Goal: Navigation & Orientation: Find specific page/section

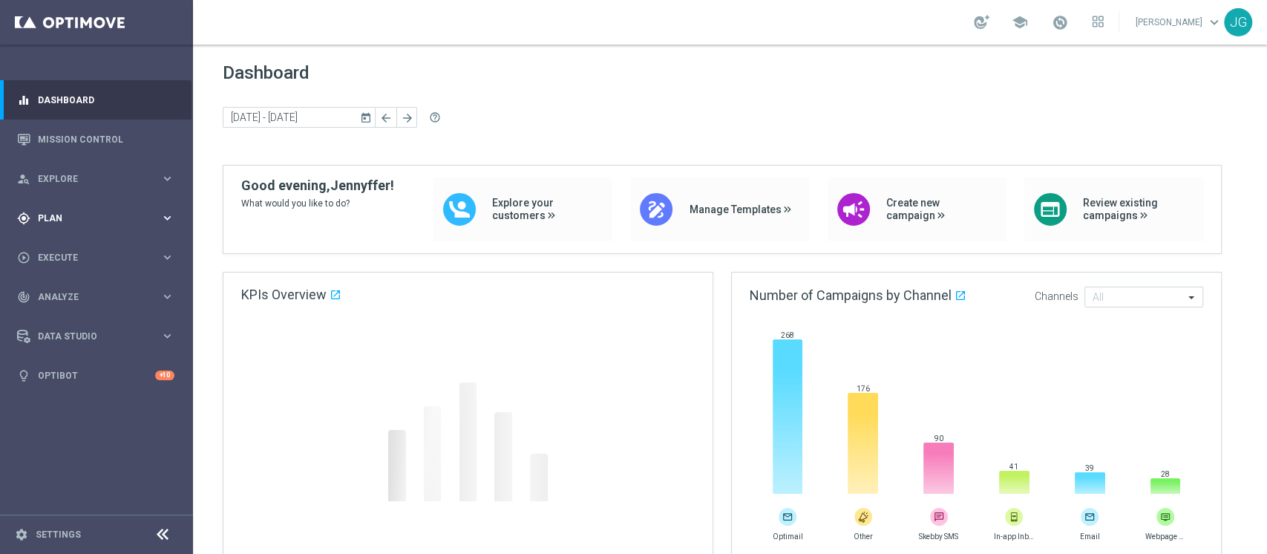
click at [79, 228] on div "gps_fixed Plan keyboard_arrow_right" at bounding box center [96, 217] width 192 height 39
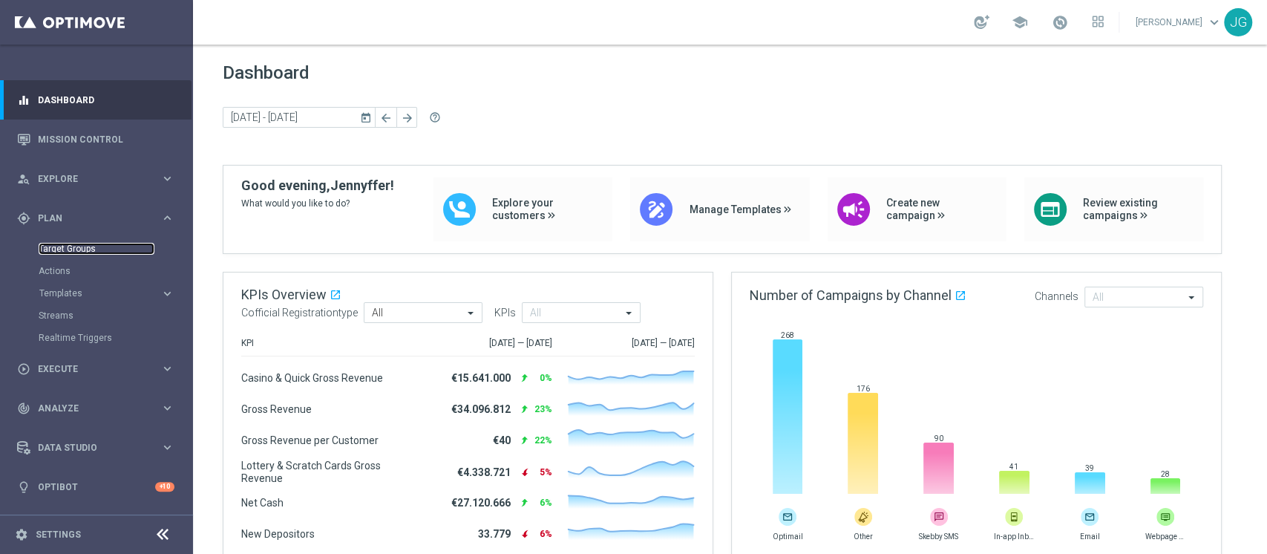
click at [63, 246] on link "Target Groups" at bounding box center [97, 249] width 116 height 12
